Goal: Transaction & Acquisition: Purchase product/service

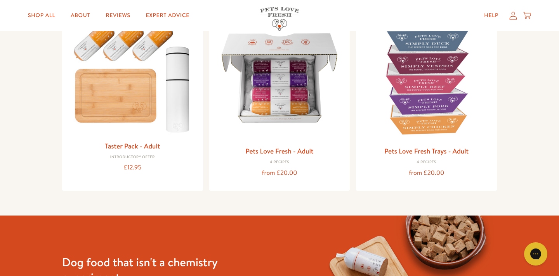
scroll to position [56, 0]
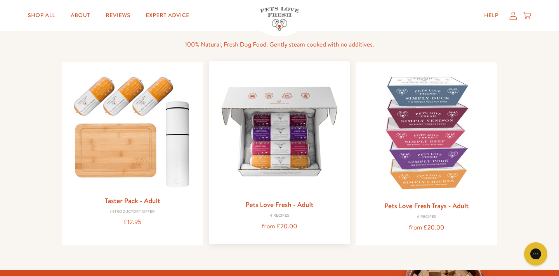
click at [286, 138] on img at bounding box center [279, 131] width 128 height 128
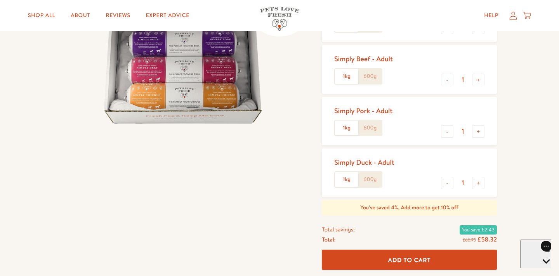
scroll to position [155, 0]
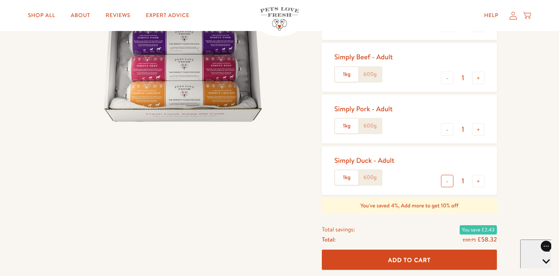
click at [450, 184] on button "-" at bounding box center [447, 181] width 12 height 12
type input "0"
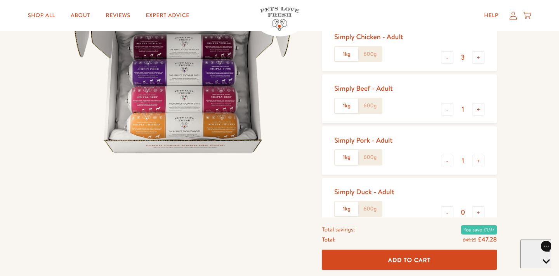
scroll to position [117, 0]
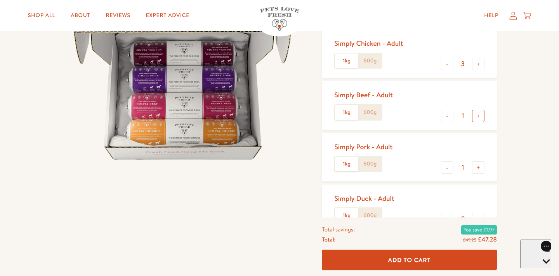
click at [477, 117] on button "+" at bounding box center [478, 116] width 12 height 12
type input "2"
click at [477, 64] on button "+" at bounding box center [478, 64] width 12 height 12
click at [445, 66] on button "-" at bounding box center [447, 64] width 12 height 12
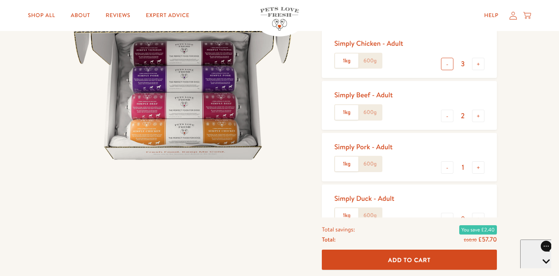
type input "2"
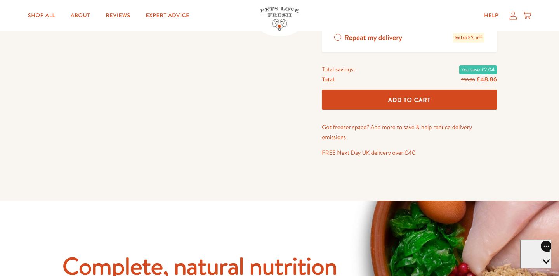
scroll to position [356, 0]
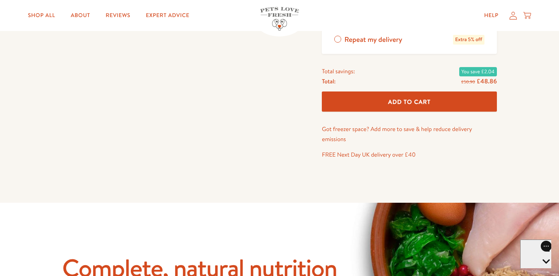
click at [403, 100] on span "Add To Cart" at bounding box center [409, 102] width 43 height 8
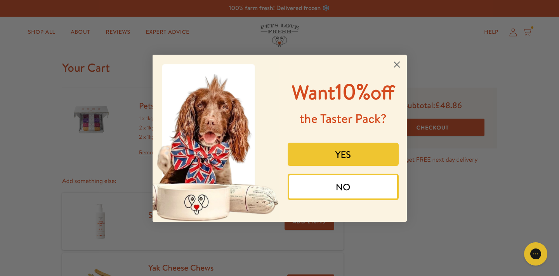
click at [343, 188] on button "NO" at bounding box center [342, 187] width 111 height 26
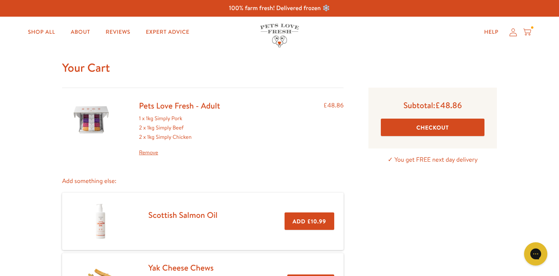
click at [439, 123] on button "Checkout" at bounding box center [433, 127] width 104 height 17
click at [144, 153] on link "Remove" at bounding box center [179, 152] width 81 height 9
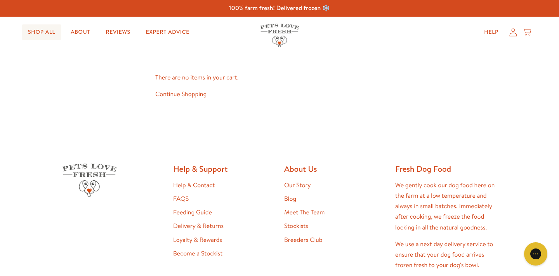
click at [40, 34] on link "Shop All" at bounding box center [42, 32] width 40 height 16
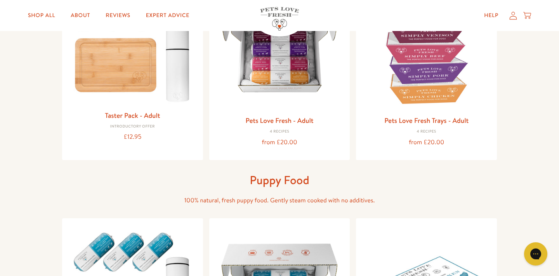
scroll to position [23, 0]
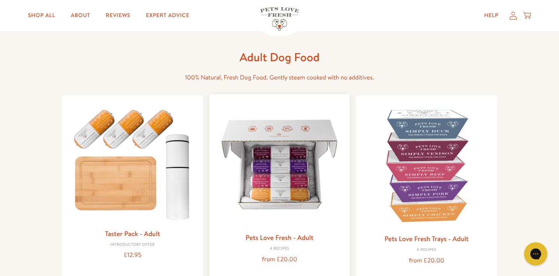
click at [285, 161] on img at bounding box center [279, 164] width 128 height 128
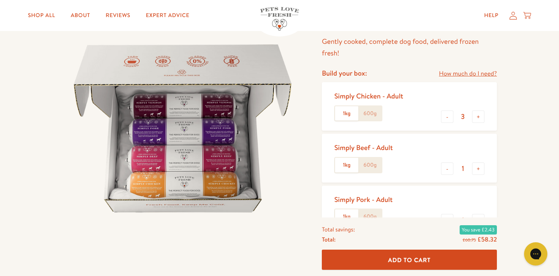
scroll to position [66, 0]
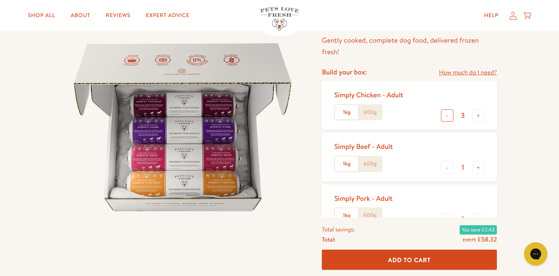
click at [448, 117] on button "-" at bounding box center [447, 115] width 12 height 12
type input "2"
click at [481, 170] on button "+" at bounding box center [478, 167] width 12 height 12
click at [480, 170] on button "+" at bounding box center [478, 167] width 12 height 12
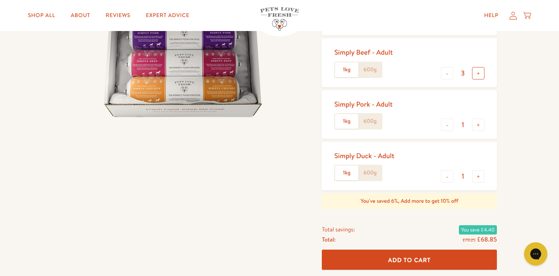
scroll to position [160, 0]
click at [448, 75] on button "-" at bounding box center [447, 73] width 12 height 12
type input "2"
click at [443, 176] on button "-" at bounding box center [447, 176] width 12 height 12
type input "0"
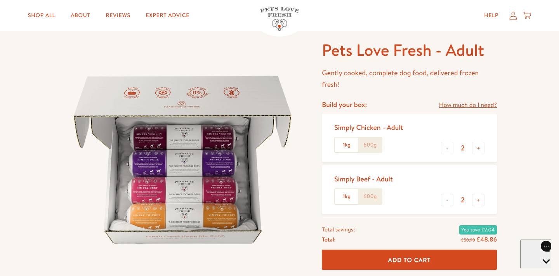
scroll to position [34, 0]
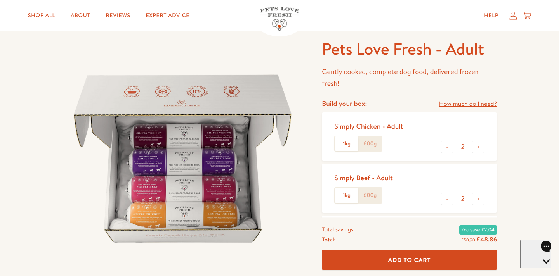
click at [372, 147] on label "600g" at bounding box center [369, 144] width 23 height 15
click at [0, 0] on input "600g" at bounding box center [0, 0] width 0 height 0
click at [370, 198] on label "600g" at bounding box center [369, 195] width 23 height 15
click at [0, 0] on input "600g" at bounding box center [0, 0] width 0 height 0
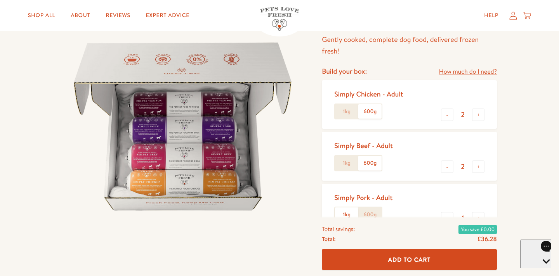
scroll to position [75, 0]
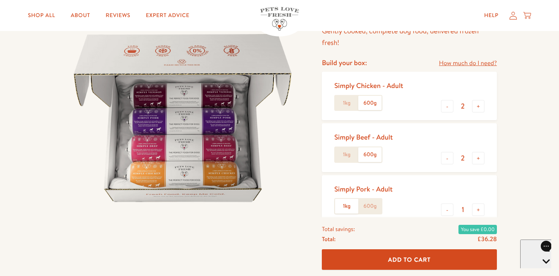
click at [372, 208] on label "600g" at bounding box center [369, 206] width 23 height 15
click at [0, 0] on input "600g" at bounding box center [0, 0] width 0 height 0
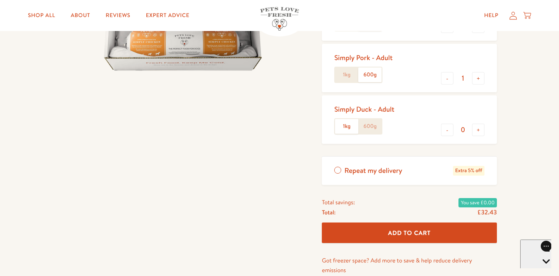
scroll to position [216, 0]
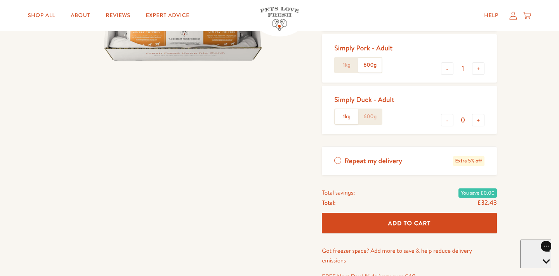
click at [417, 221] on span "Add To Cart" at bounding box center [409, 223] width 43 height 8
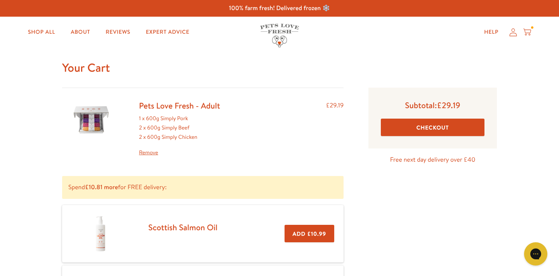
click at [431, 126] on button "Checkout" at bounding box center [433, 127] width 104 height 17
click at [432, 128] on button "Checkout" at bounding box center [433, 127] width 104 height 17
